Goal: Task Accomplishment & Management: Use online tool/utility

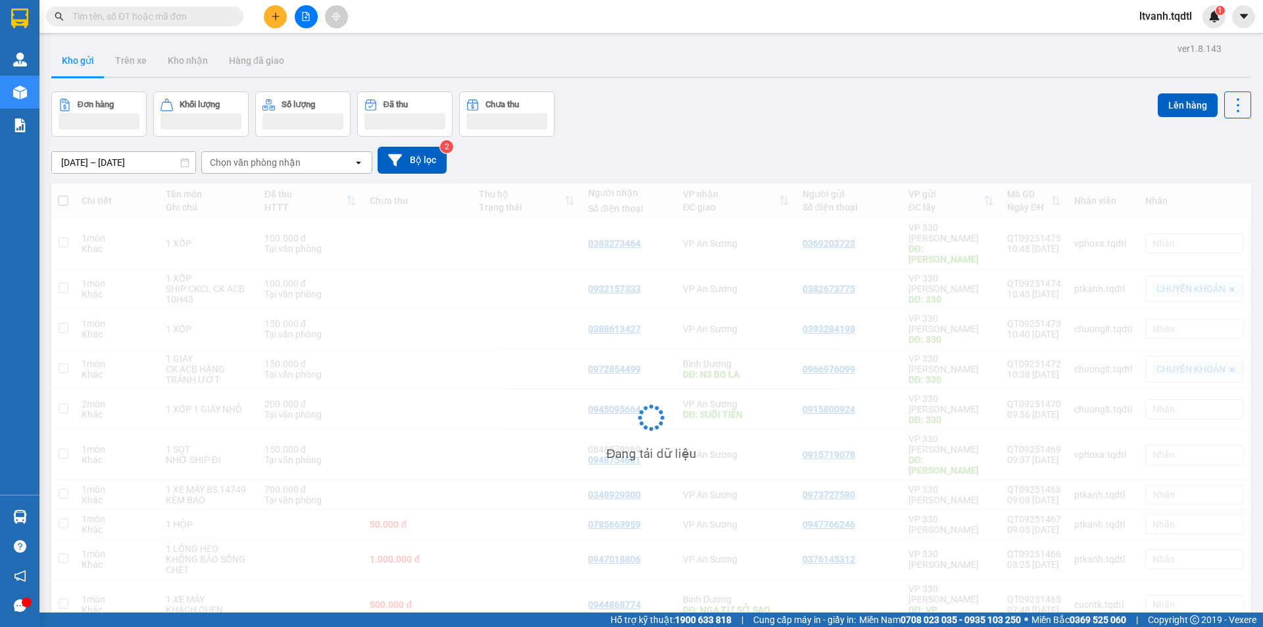
click at [168, 20] on input "text" at bounding box center [149, 16] width 155 height 14
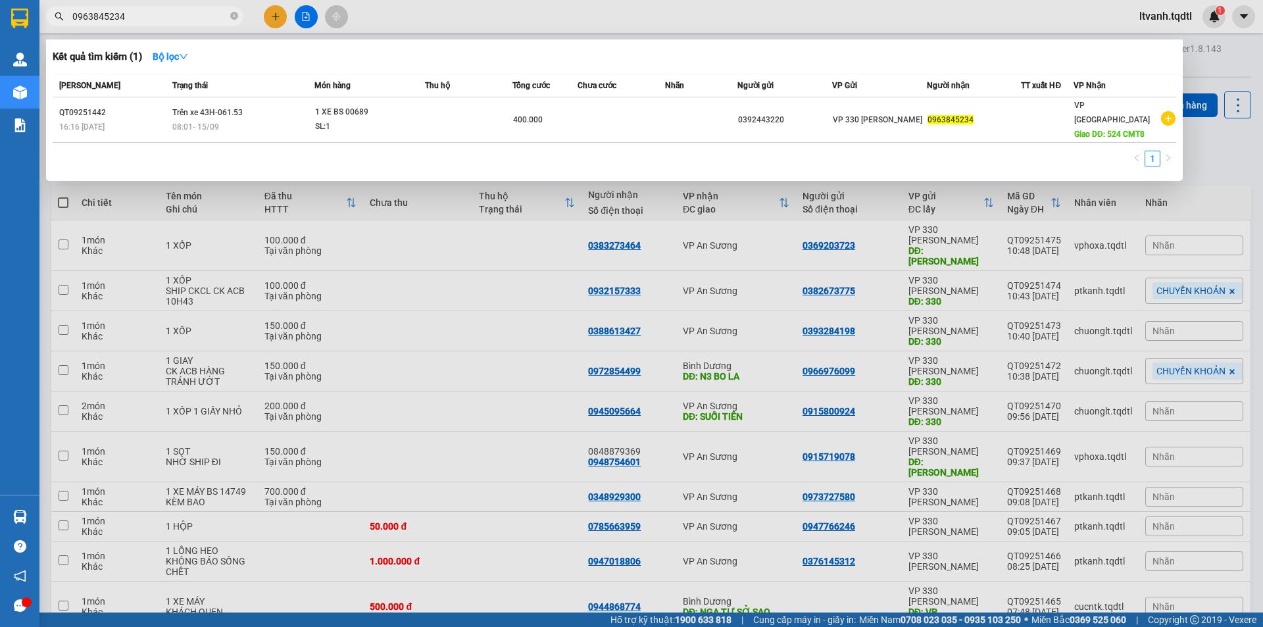
click at [128, 14] on input "0963845234" at bounding box center [149, 16] width 155 height 14
click at [201, 19] on input "0963845234" at bounding box center [149, 16] width 155 height 14
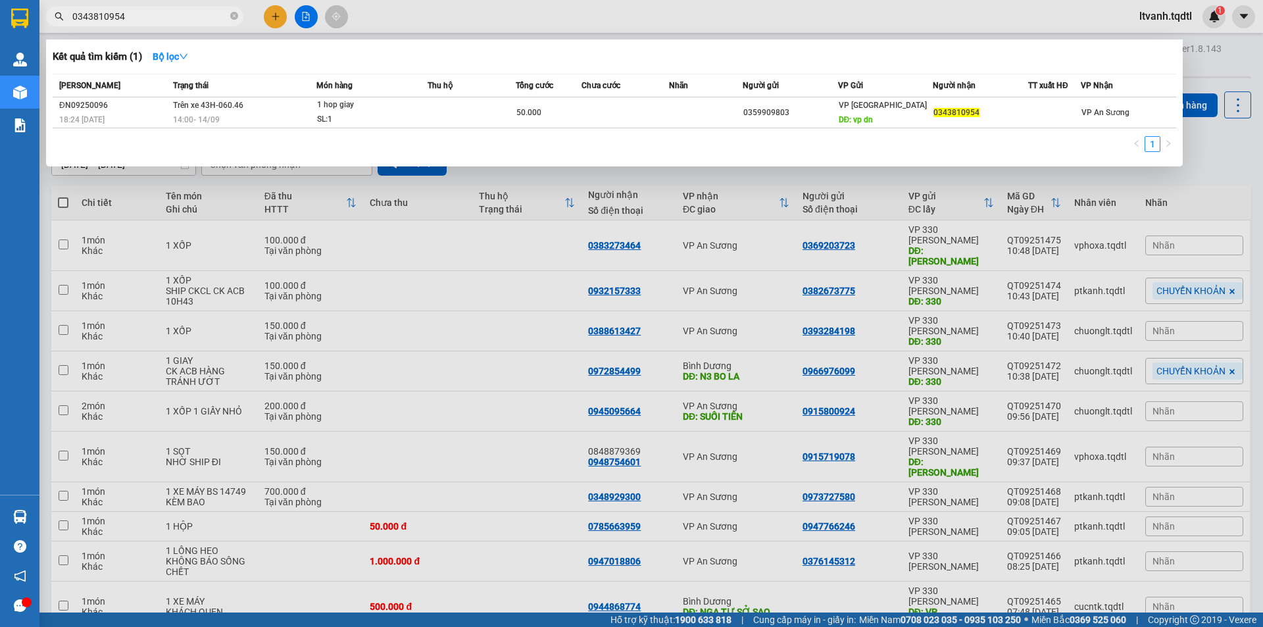
type input "0343810954"
